Goal: Information Seeking & Learning: Learn about a topic

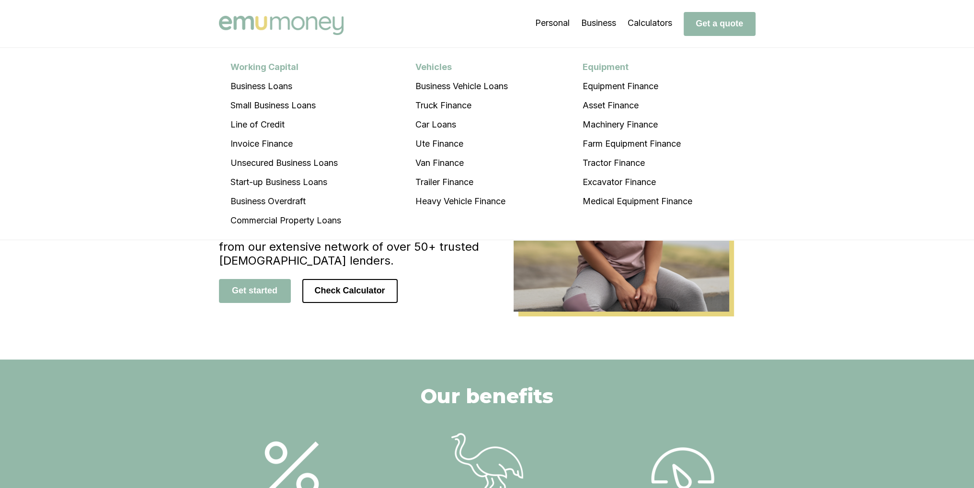
click at [443, 122] on li "Car Loans" at bounding box center [461, 124] width 115 height 19
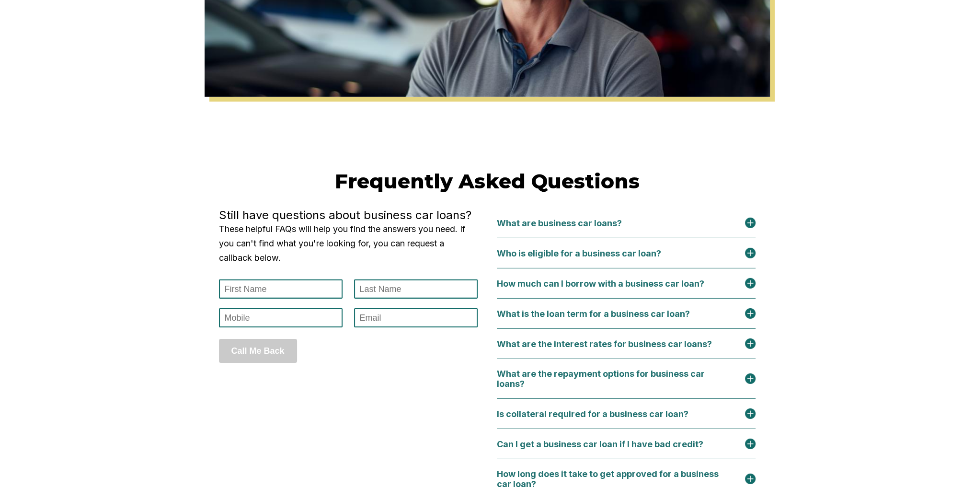
scroll to position [3978, 0]
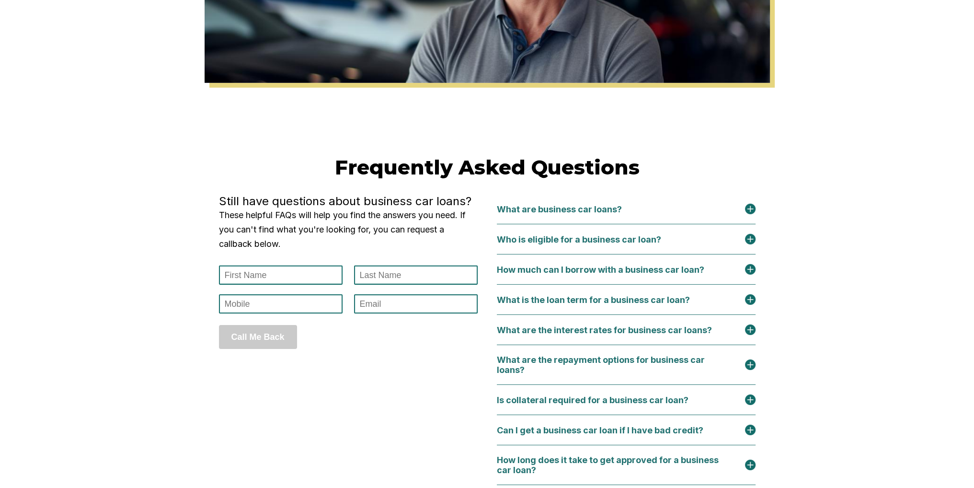
click at [616, 214] on div "What are business car loans?" at bounding box center [565, 209] width 137 height 10
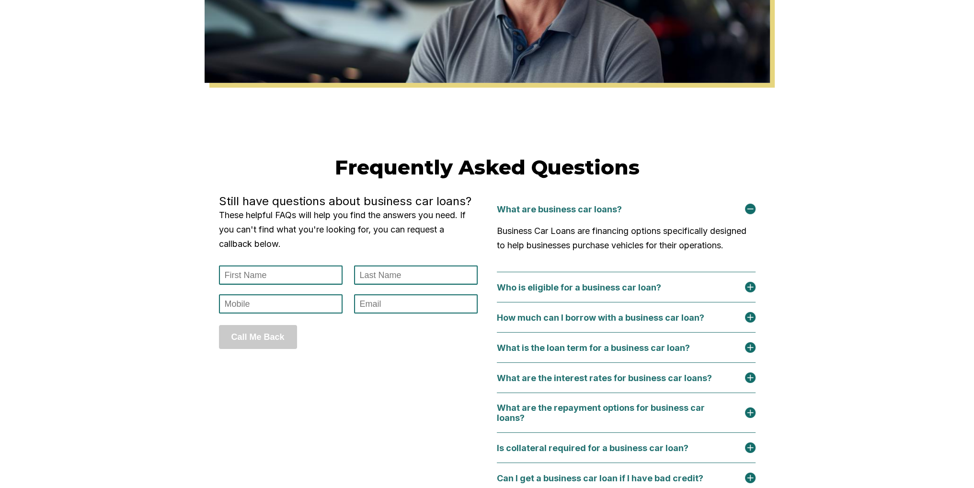
click at [636, 292] on div "Who is eligible for a business car loan?" at bounding box center [585, 287] width 176 height 10
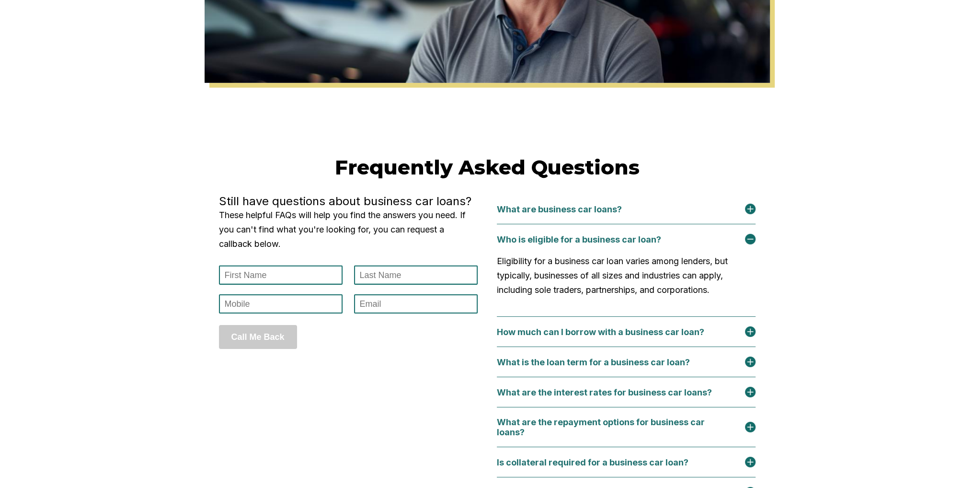
click at [647, 347] on div "How much can I borrow with a business car loan?" at bounding box center [626, 332] width 259 height 30
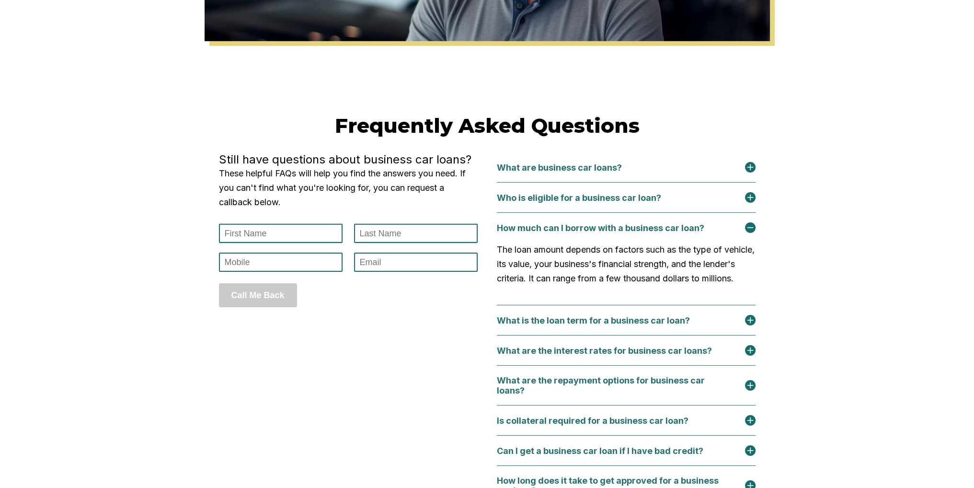
scroll to position [4074, 0]
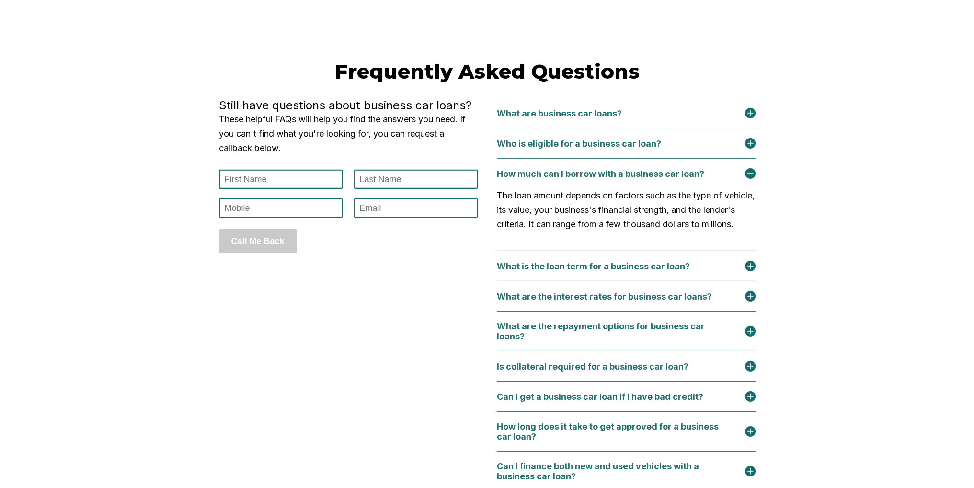
click at [625, 271] on div "What is the loan term for a business car loan?" at bounding box center [599, 266] width 205 height 10
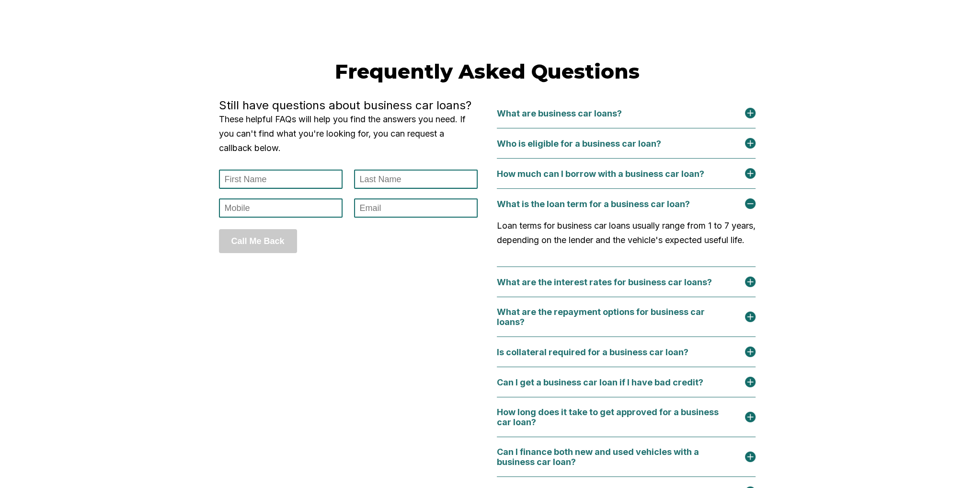
click at [634, 287] on div "What are the interest rates for business car loans?" at bounding box center [610, 282] width 227 height 10
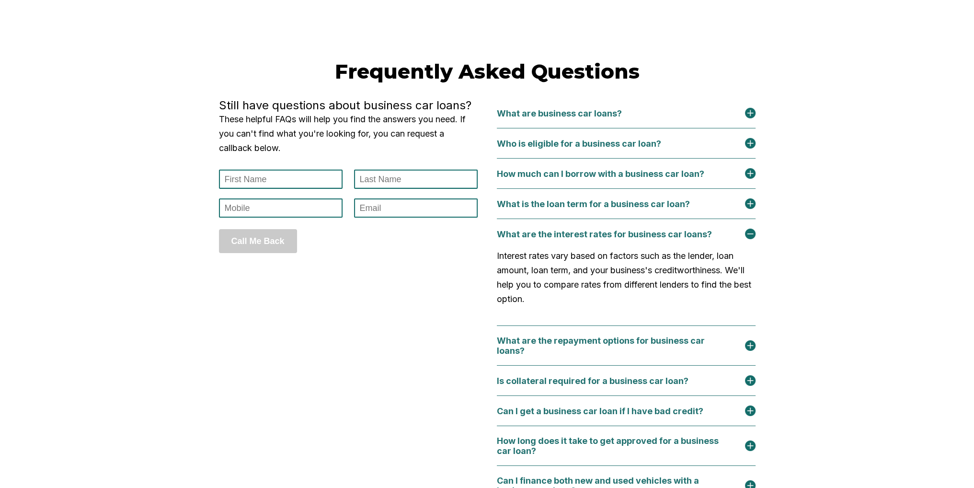
click at [639, 356] on div "What are the repayment options for business car loans?" at bounding box center [621, 345] width 248 height 20
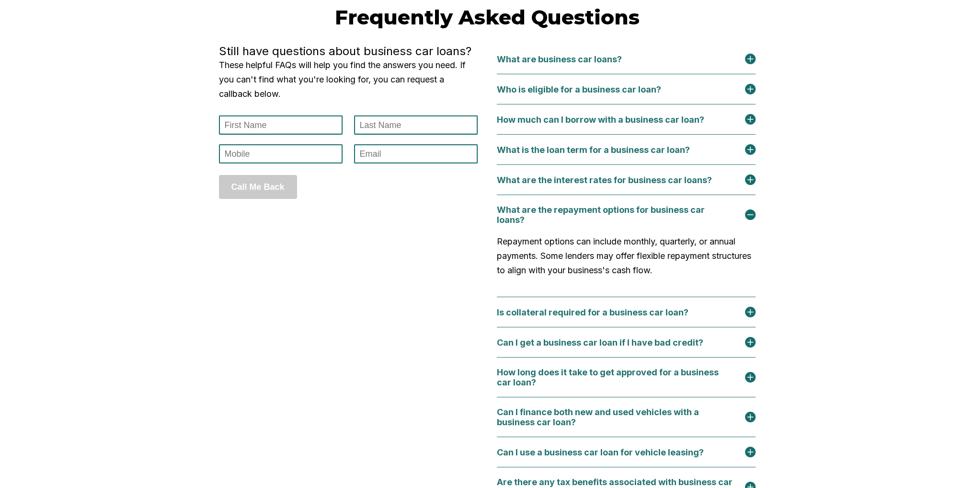
scroll to position [4169, 0]
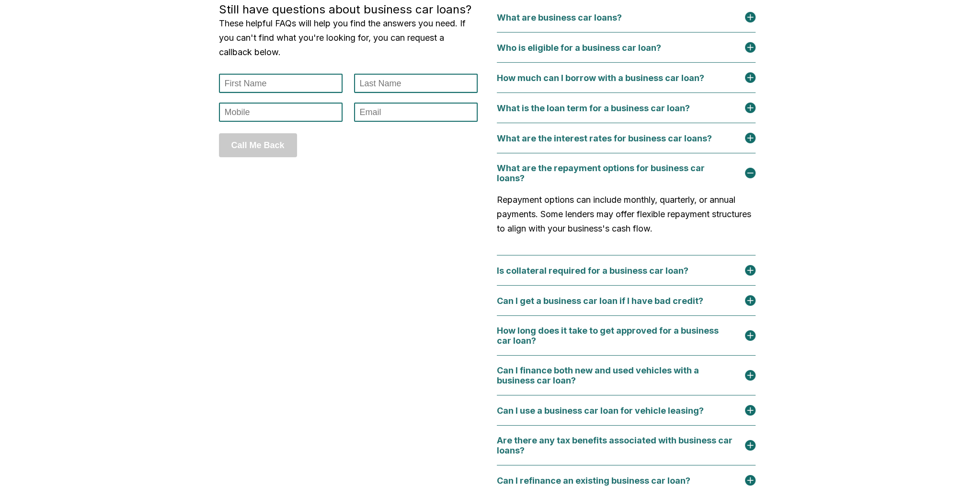
click at [646, 276] on div "Is collateral required for a business car loan?" at bounding box center [598, 270] width 203 height 10
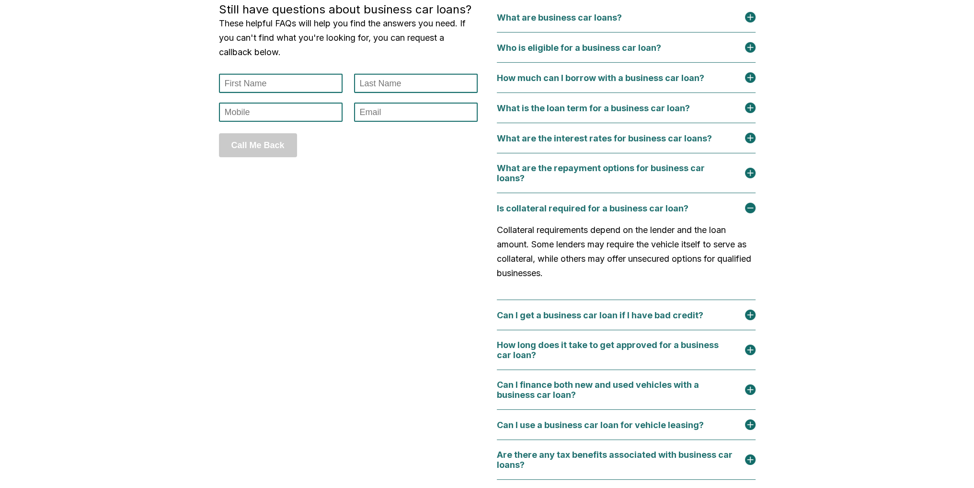
click at [637, 320] on div "Can I get a business car loan if I have bad credit?" at bounding box center [606, 315] width 218 height 10
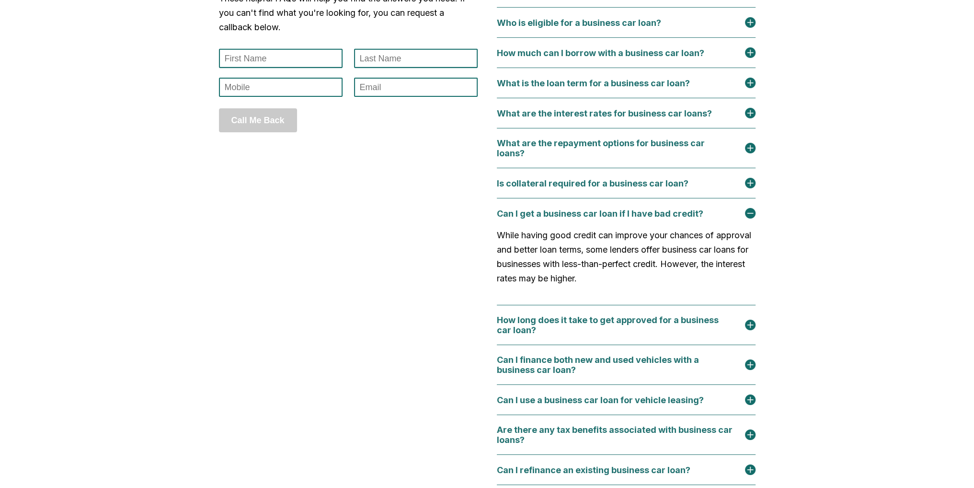
scroll to position [4217, 0]
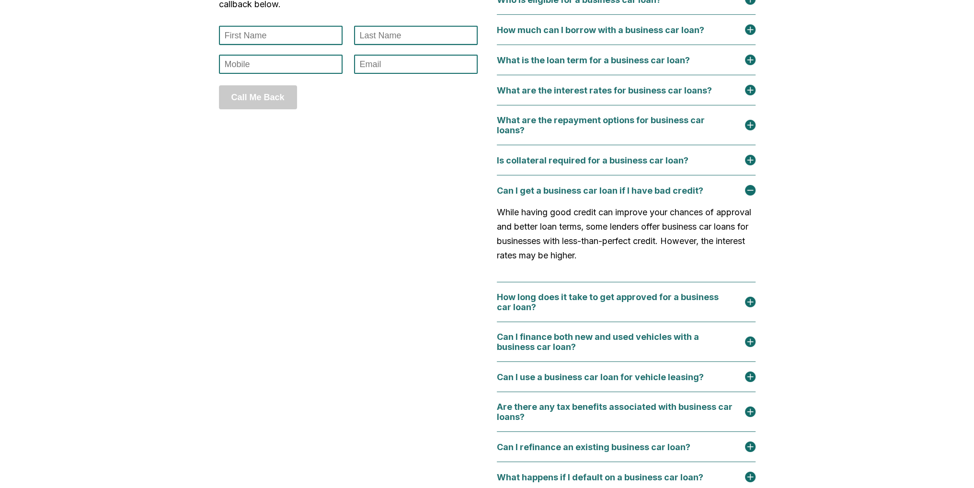
click at [635, 312] on div "How long does it take to get approved for a business car loan?" at bounding box center [621, 302] width 248 height 20
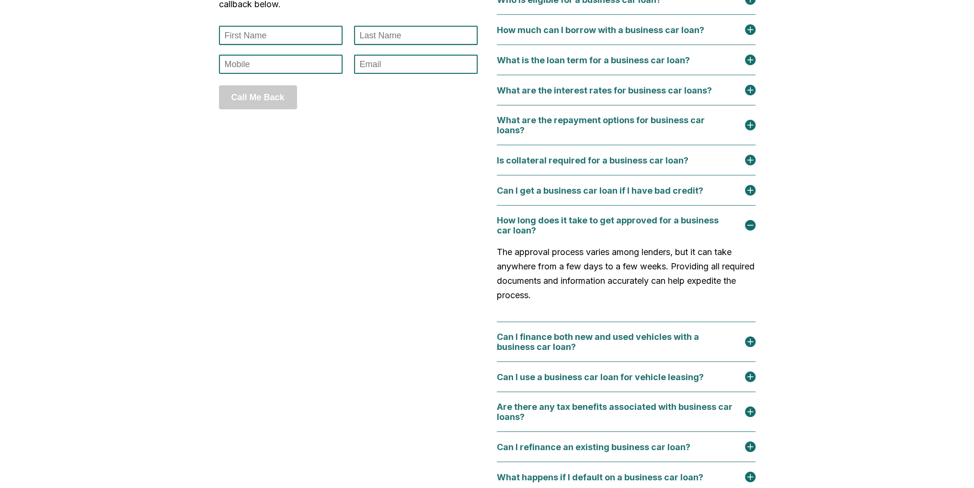
click at [634, 352] on div "Can I finance both new and used vehicles with a business car loan?" at bounding box center [621, 342] width 248 height 20
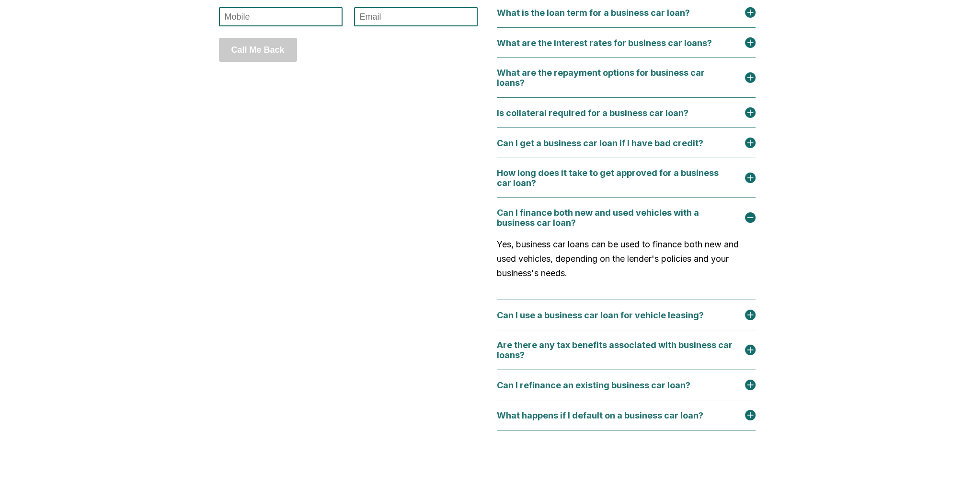
scroll to position [4313, 0]
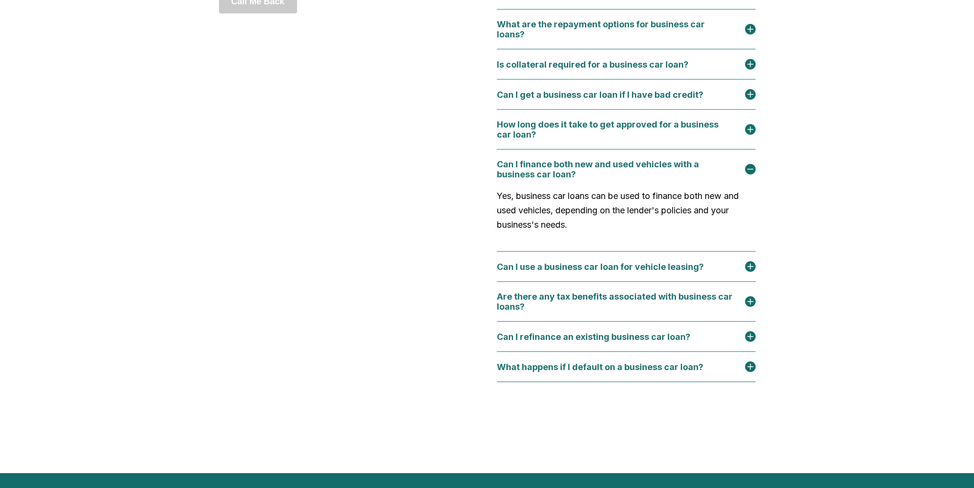
click at [630, 272] on div "Can I use a business car loan for vehicle leasing?" at bounding box center [626, 266] width 259 height 11
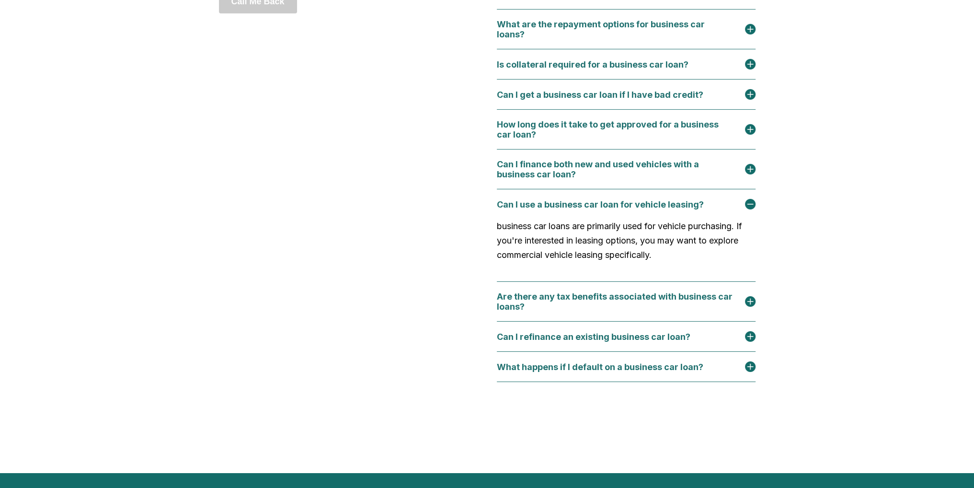
click at [624, 312] on div "Are there any tax benefits associated with business car loans?" at bounding box center [621, 301] width 248 height 20
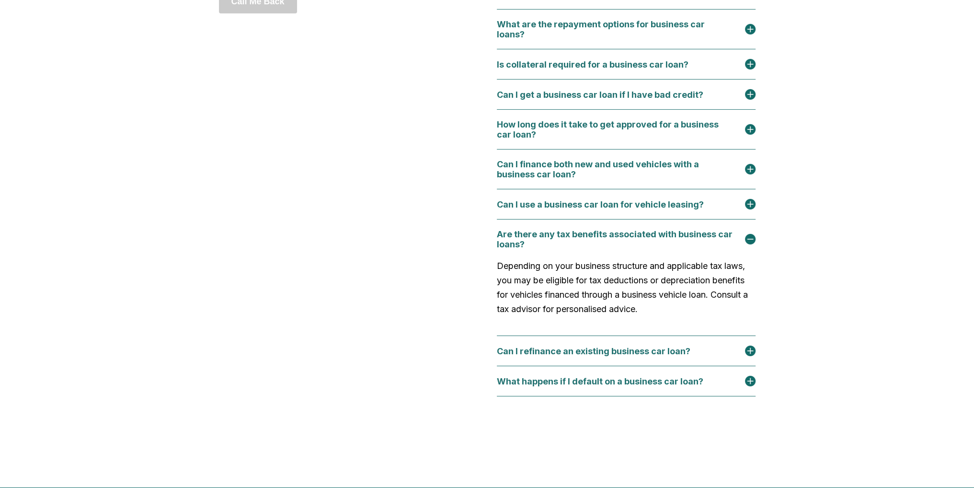
click at [617, 356] on div "Can I refinance an existing business car loan?" at bounding box center [599, 351] width 205 height 10
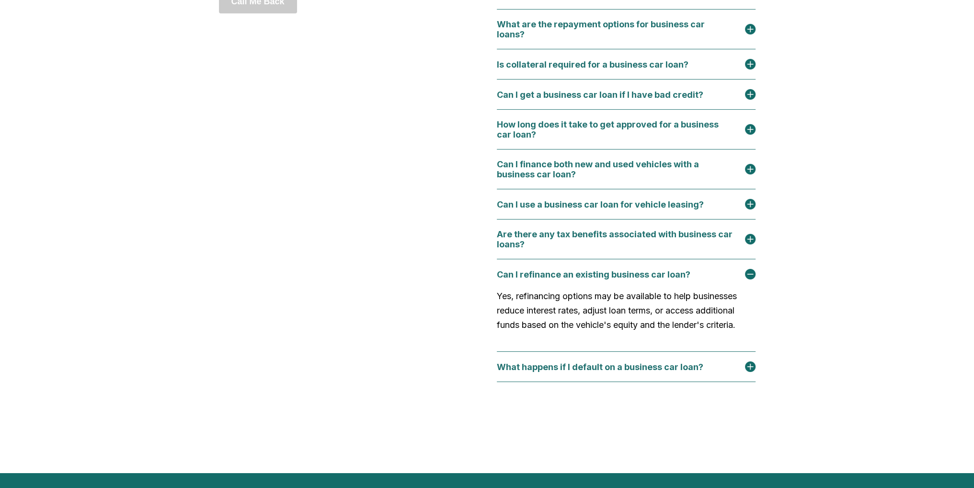
click at [616, 372] on div "What happens if I default on a business car loan?" at bounding box center [606, 367] width 218 height 10
